Goal: Transaction & Acquisition: Purchase product/service

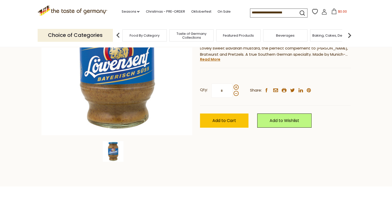
scroll to position [88, 0]
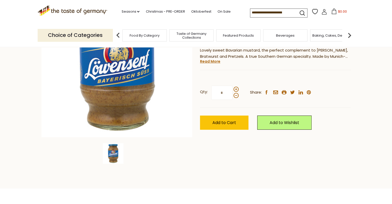
click at [238, 90] on span at bounding box center [235, 89] width 5 height 5
click at [232, 90] on input "*" at bounding box center [221, 93] width 21 height 14
click at [234, 92] on div at bounding box center [235, 92] width 5 height 11
click at [232, 92] on input "*" at bounding box center [221, 93] width 21 height 14
click at [237, 88] on span at bounding box center [235, 89] width 5 height 5
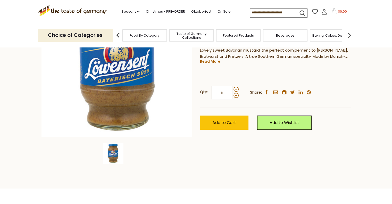
click at [232, 88] on input "*" at bounding box center [221, 93] width 21 height 14
click at [235, 90] on span at bounding box center [235, 89] width 5 height 5
click at [232, 90] on input "*" at bounding box center [221, 93] width 21 height 14
click at [237, 89] on span at bounding box center [235, 89] width 5 height 5
click at [232, 89] on input "*" at bounding box center [221, 93] width 21 height 14
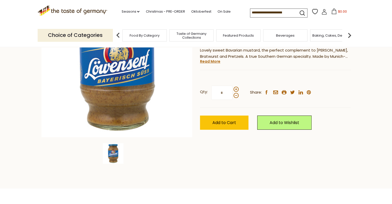
click at [236, 95] on span at bounding box center [235, 95] width 5 height 5
click at [232, 95] on input "*" at bounding box center [221, 93] width 21 height 14
click at [235, 97] on span at bounding box center [235, 95] width 5 height 5
click at [232, 97] on input "*" at bounding box center [221, 93] width 21 height 14
click at [237, 96] on span at bounding box center [235, 95] width 5 height 5
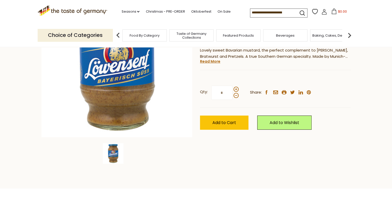
click at [232, 96] on input "*" at bounding box center [221, 93] width 21 height 14
click at [238, 89] on span at bounding box center [235, 89] width 5 height 5
click at [232, 89] on input "*" at bounding box center [221, 93] width 21 height 14
click at [236, 89] on span at bounding box center [235, 89] width 5 height 5
click at [232, 89] on input "*" at bounding box center [221, 93] width 21 height 14
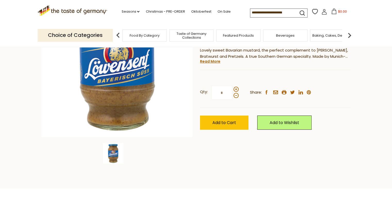
click at [236, 90] on span at bounding box center [235, 89] width 5 height 5
click at [232, 90] on input "*" at bounding box center [221, 93] width 21 height 14
click at [236, 89] on span at bounding box center [235, 89] width 5 height 5
click at [232, 89] on input "*" at bounding box center [221, 93] width 21 height 14
click at [237, 89] on span at bounding box center [235, 89] width 5 height 5
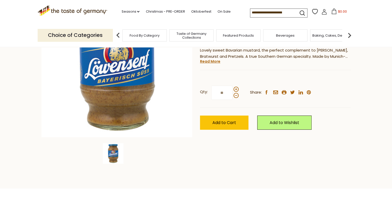
click at [232, 89] on input "**" at bounding box center [221, 93] width 21 height 14
click at [235, 96] on span at bounding box center [235, 95] width 5 height 5
click at [232, 96] on input "**" at bounding box center [221, 93] width 21 height 14
click at [236, 95] on span at bounding box center [235, 95] width 5 height 5
click at [232, 95] on input "**" at bounding box center [221, 93] width 21 height 14
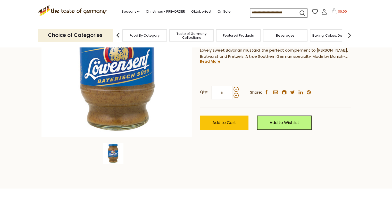
click at [235, 96] on span at bounding box center [235, 95] width 5 height 5
click at [232, 96] on input "*" at bounding box center [221, 93] width 21 height 14
click at [236, 96] on span at bounding box center [235, 95] width 5 height 5
click at [232, 96] on input "*" at bounding box center [221, 93] width 21 height 14
click at [236, 87] on span at bounding box center [235, 89] width 5 height 5
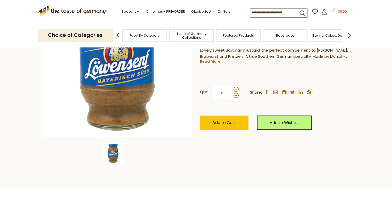
click at [232, 87] on input "*" at bounding box center [221, 93] width 21 height 14
type input "*"
click at [221, 123] on span "Add to Cart" at bounding box center [224, 123] width 24 height 6
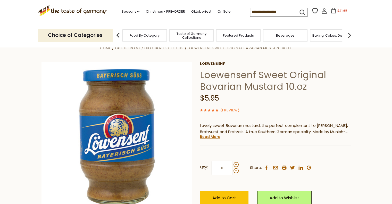
scroll to position [0, 0]
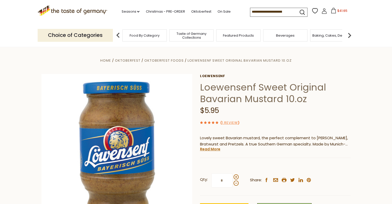
click at [96, 35] on p "Choice of Categories" at bounding box center [75, 35] width 75 height 13
click at [145, 36] on span "Food By Category" at bounding box center [145, 35] width 30 height 4
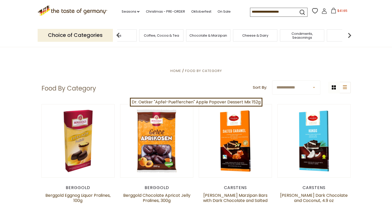
click at [302, 38] on span "Condiments, Seasonings" at bounding box center [301, 36] width 41 height 8
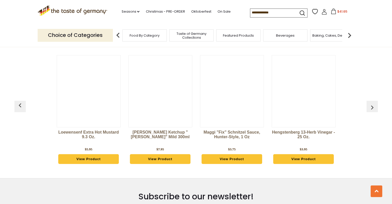
scroll to position [1383, 0]
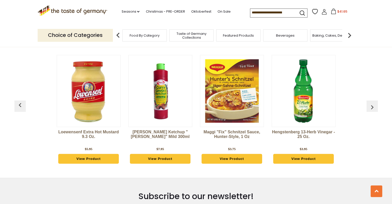
click at [96, 154] on link "View Product" at bounding box center [88, 159] width 61 height 10
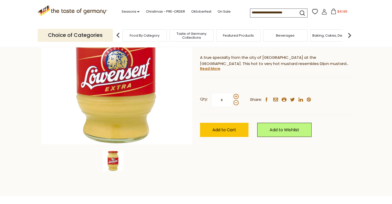
scroll to position [81, 0]
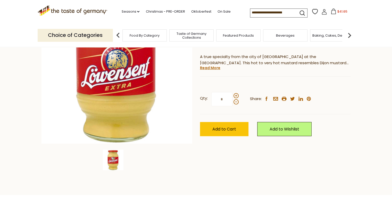
click at [238, 96] on span at bounding box center [235, 95] width 5 height 5
click at [232, 96] on input "*" at bounding box center [221, 99] width 21 height 14
click at [235, 96] on span at bounding box center [235, 95] width 5 height 5
click at [232, 96] on input "*" at bounding box center [221, 99] width 21 height 14
click at [234, 97] on span at bounding box center [235, 95] width 5 height 5
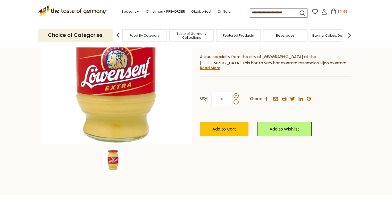
click at [232, 97] on input "*" at bounding box center [221, 99] width 21 height 14
type input "*"
click at [229, 131] on span "Add to Cart" at bounding box center [224, 129] width 24 height 6
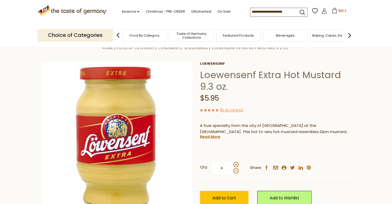
scroll to position [0, 0]
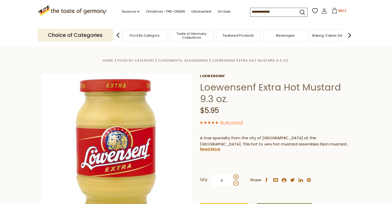
click at [334, 12] on icon at bounding box center [335, 11] width 6 height 6
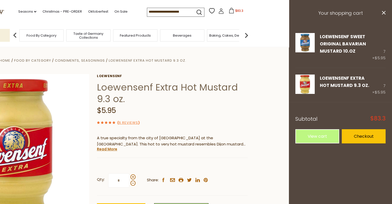
click at [363, 135] on link "Checkout" at bounding box center [364, 136] width 44 height 14
